Goal: Task Accomplishment & Management: Manage account settings

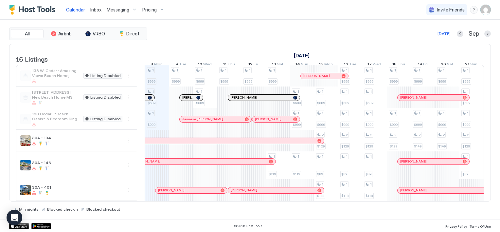
scroll to position [0, 364]
click at [485, 11] on img "User profile" at bounding box center [486, 10] width 10 height 10
click at [437, 37] on div "Settings" at bounding box center [449, 36] width 83 height 11
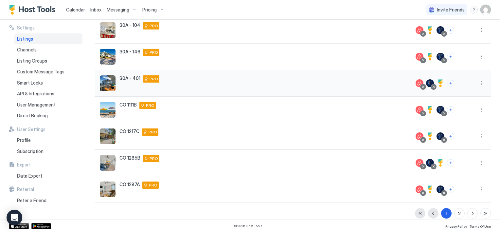
scroll to position [150, 0]
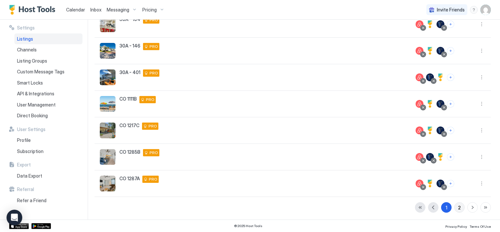
click at [458, 207] on div "2" at bounding box center [459, 207] width 3 height 7
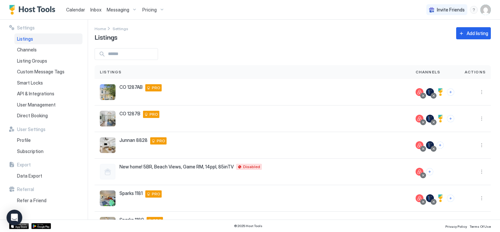
scroll to position [0, 0]
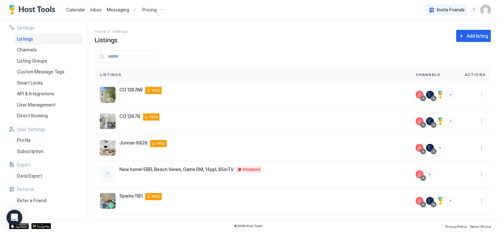
click at [152, 54] on input "Input Field" at bounding box center [131, 56] width 52 height 11
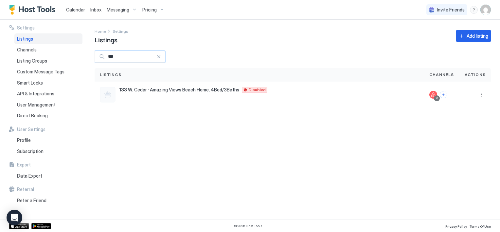
type input "***"
click at [28, 38] on span "Listings" at bounding box center [25, 39] width 16 height 6
click at [25, 39] on span "Listings" at bounding box center [25, 39] width 16 height 6
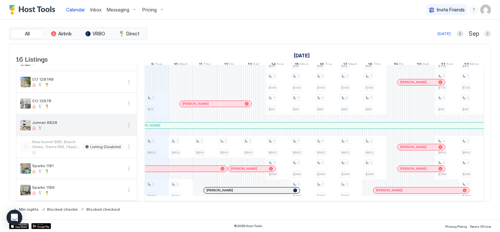
scroll to position [224, 0]
